Goal: Find specific page/section: Locate a particular part of the current website

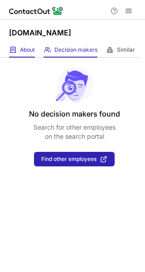
click at [24, 56] on div "About About Company" at bounding box center [22, 50] width 26 height 15
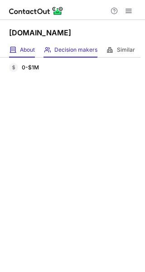
click at [64, 45] on div "Decision makers View Employees" at bounding box center [70, 50] width 54 height 15
